Goal: Navigation & Orientation: Understand site structure

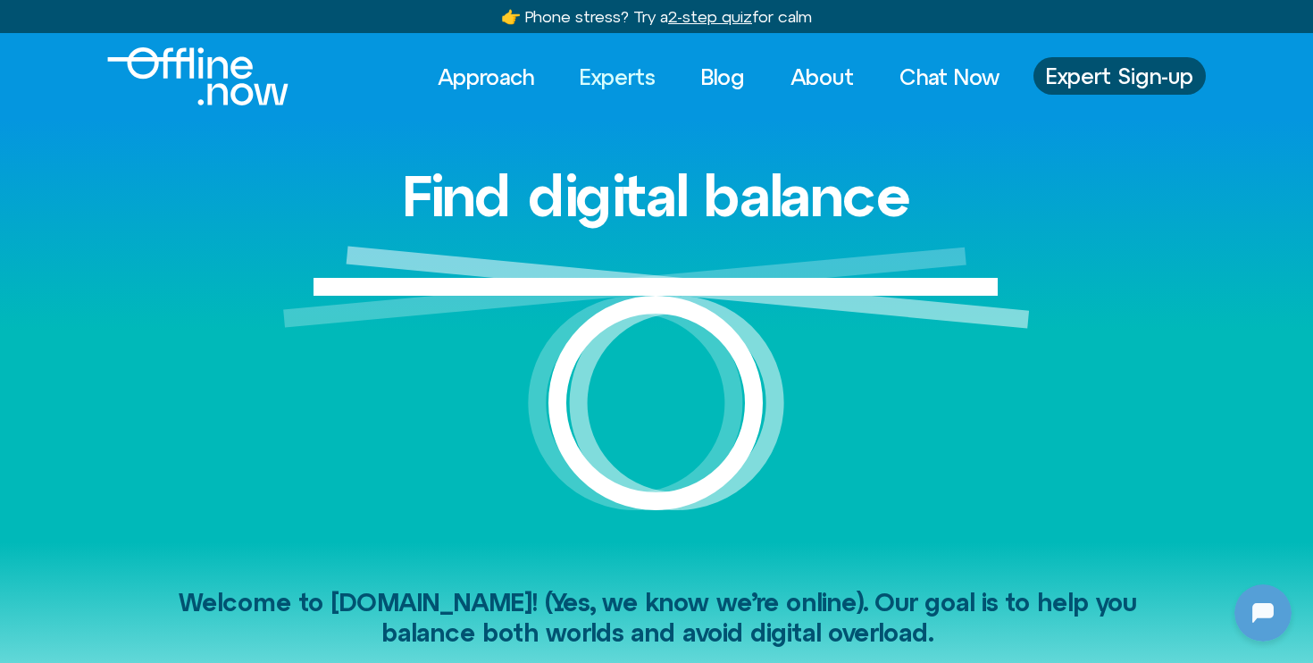
click at [613, 61] on link "Experts" at bounding box center [617, 76] width 108 height 39
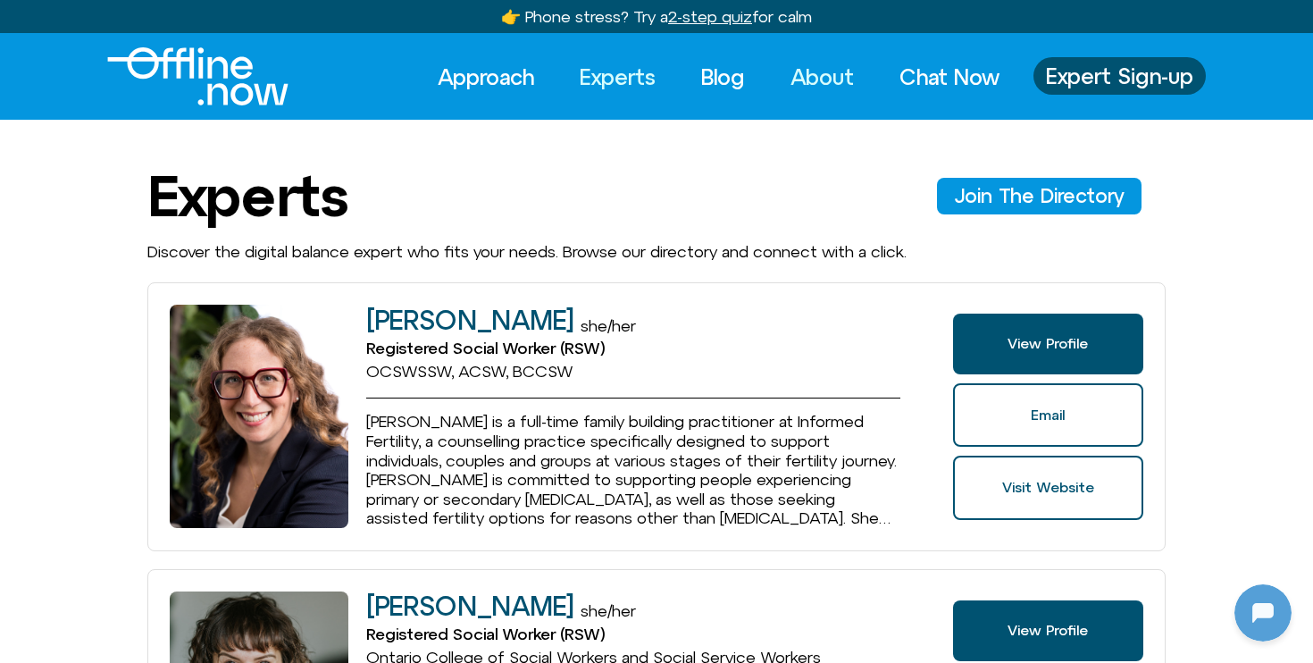
click at [797, 73] on link "About" at bounding box center [822, 76] width 96 height 39
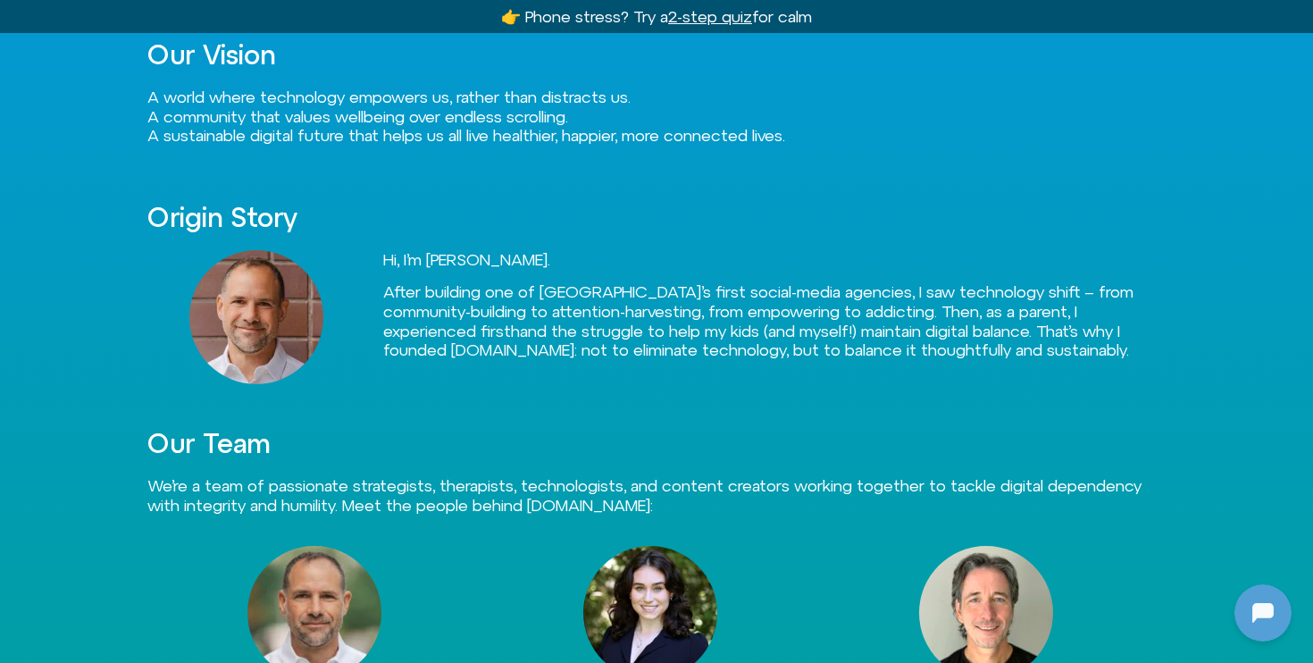
scroll to position [319, 0]
